Goal: Information Seeking & Learning: Learn about a topic

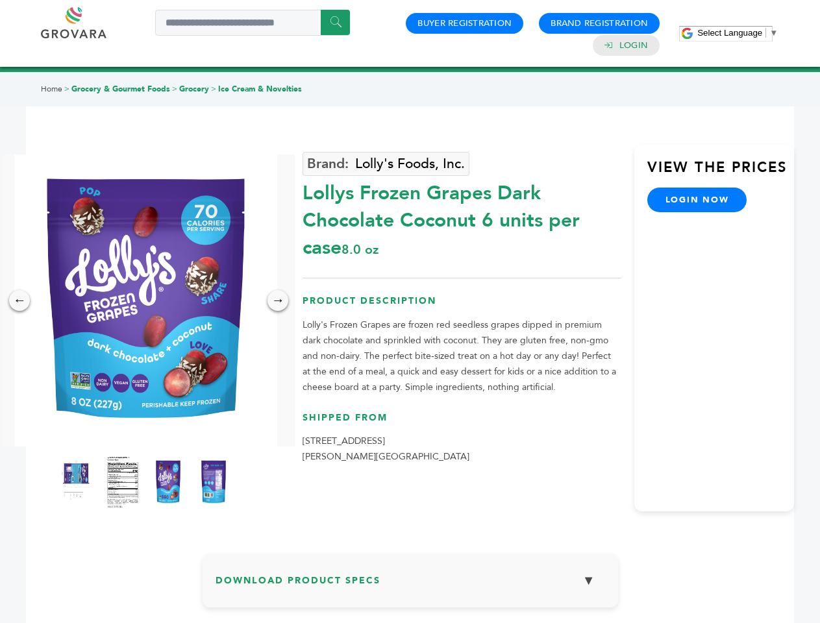
click at [737, 32] on span "Select Language" at bounding box center [729, 33] width 65 height 10
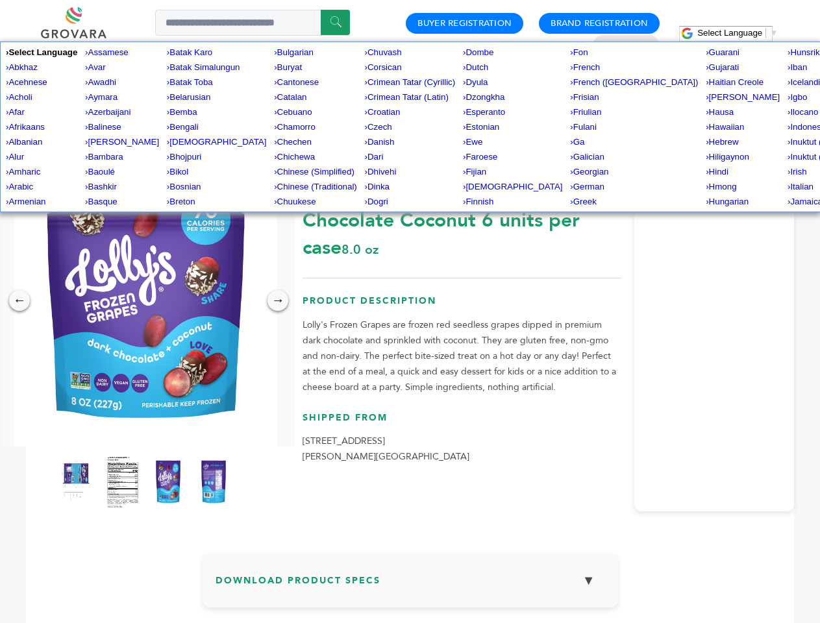
click at [145, 301] on img at bounding box center [145, 301] width 263 height 292
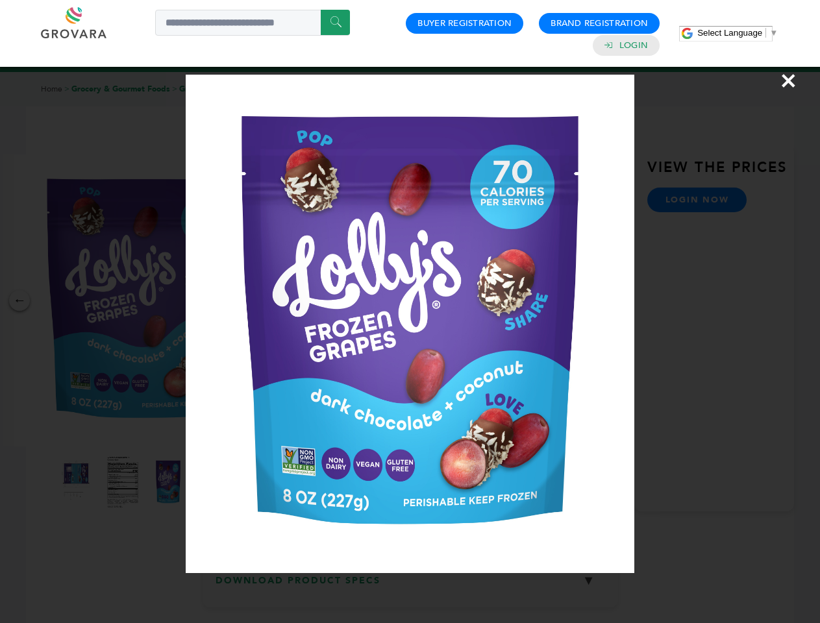
click at [19, 301] on div "×" at bounding box center [410, 311] width 820 height 623
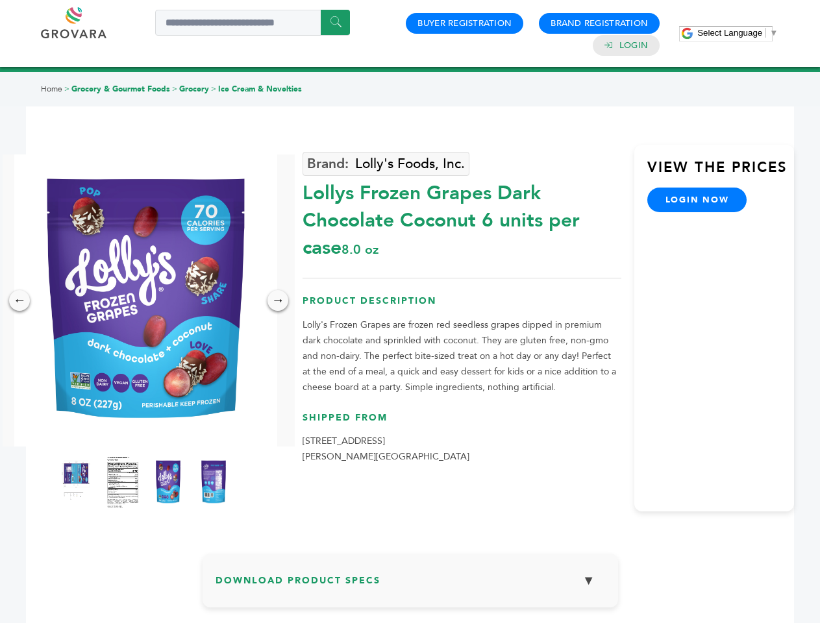
click at [278, 301] on div "→" at bounding box center [277, 300] width 21 height 21
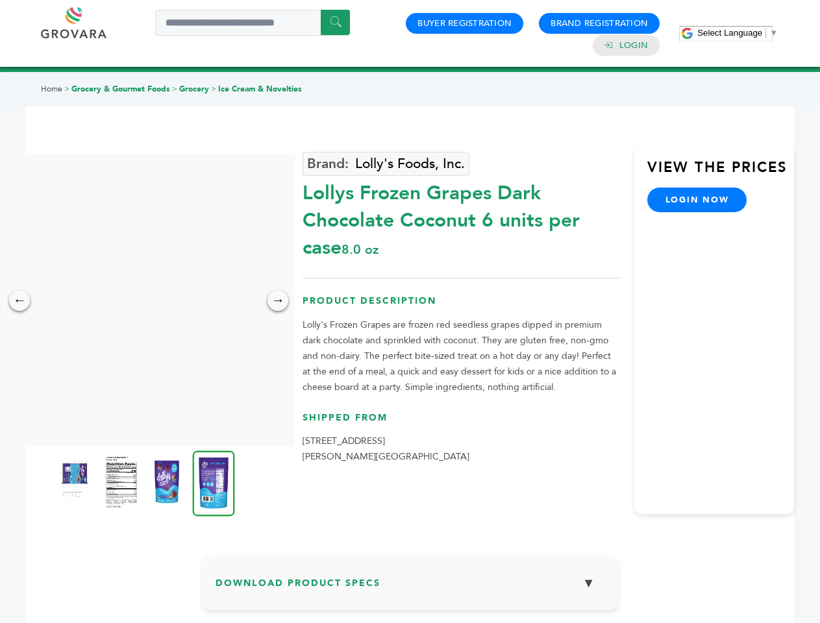
click at [77, 482] on img at bounding box center [76, 482] width 32 height 52
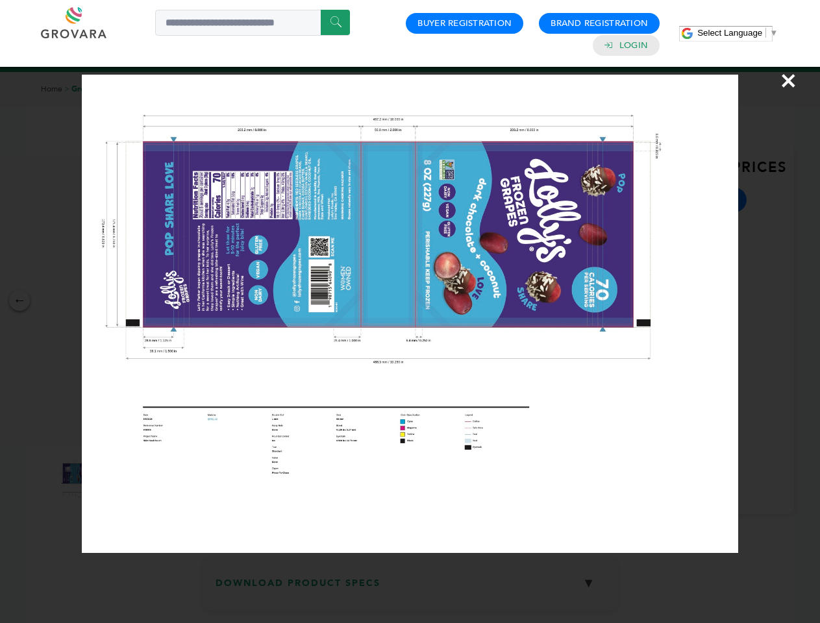
click at [123, 482] on div "×" at bounding box center [410, 311] width 820 height 623
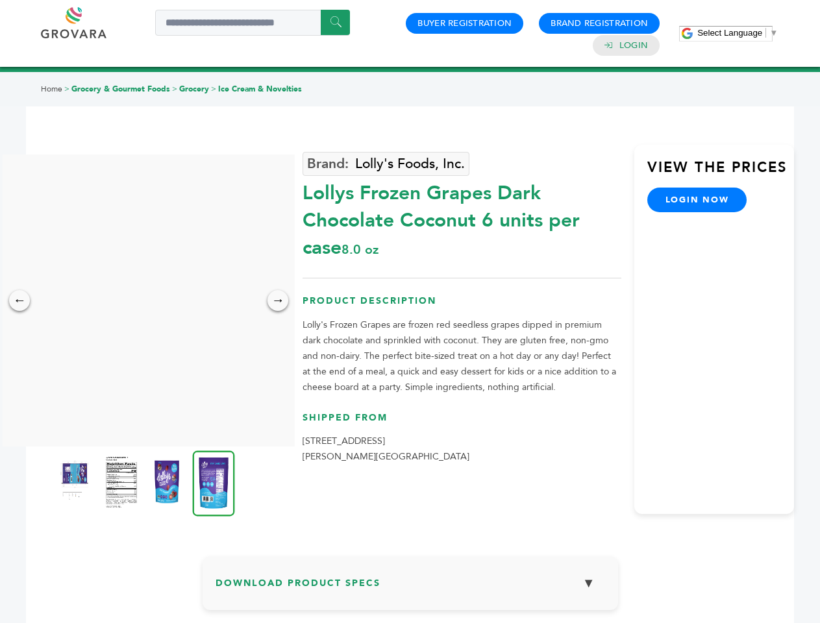
click at [168, 482] on img at bounding box center [167, 482] width 32 height 52
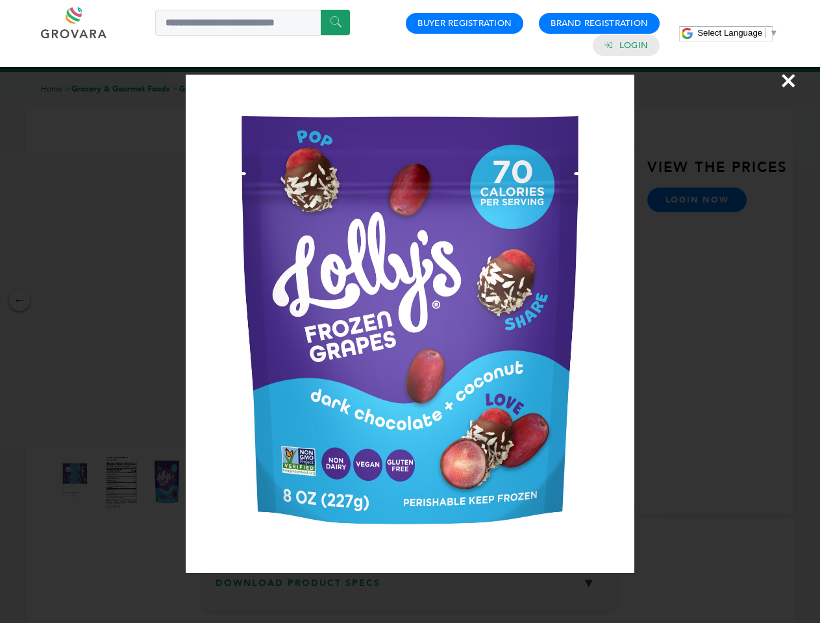
click at [214, 482] on div "×" at bounding box center [410, 311] width 820 height 623
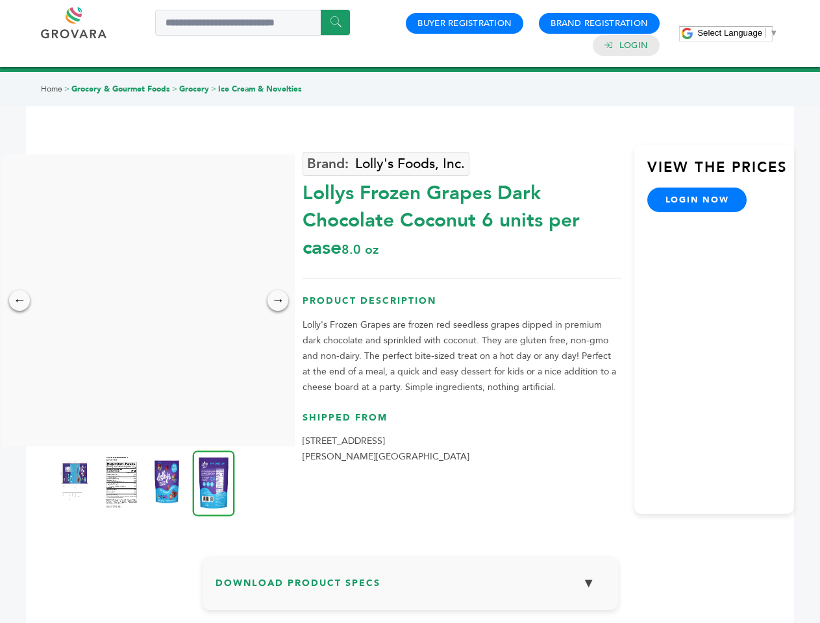
click at [410, 586] on h3 "Download Product Specs ▼" at bounding box center [411, 588] width 390 height 38
